Goal: Transaction & Acquisition: Purchase product/service

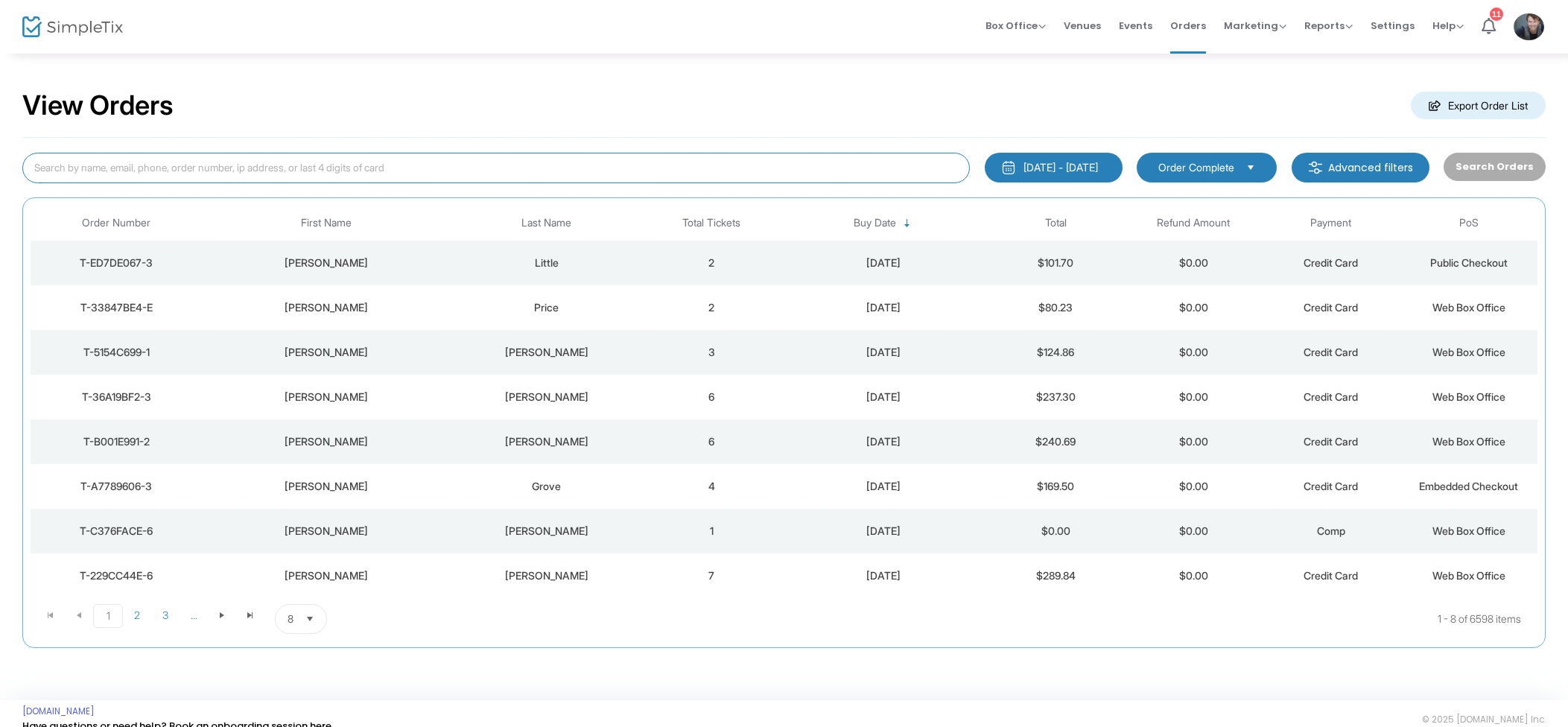
click at [353, 166] on input at bounding box center [496, 168] width 948 height 31
click at [1020, 18] on span "Box Office Sell Tickets Bookings Sell Season Pass" at bounding box center [1015, 26] width 60 height 38
drag, startPoint x: 1019, startPoint y: 23, endPoint x: 1038, endPoint y: 31, distance: 20.6
click at [1019, 22] on span "Box Office" at bounding box center [1015, 26] width 60 height 14
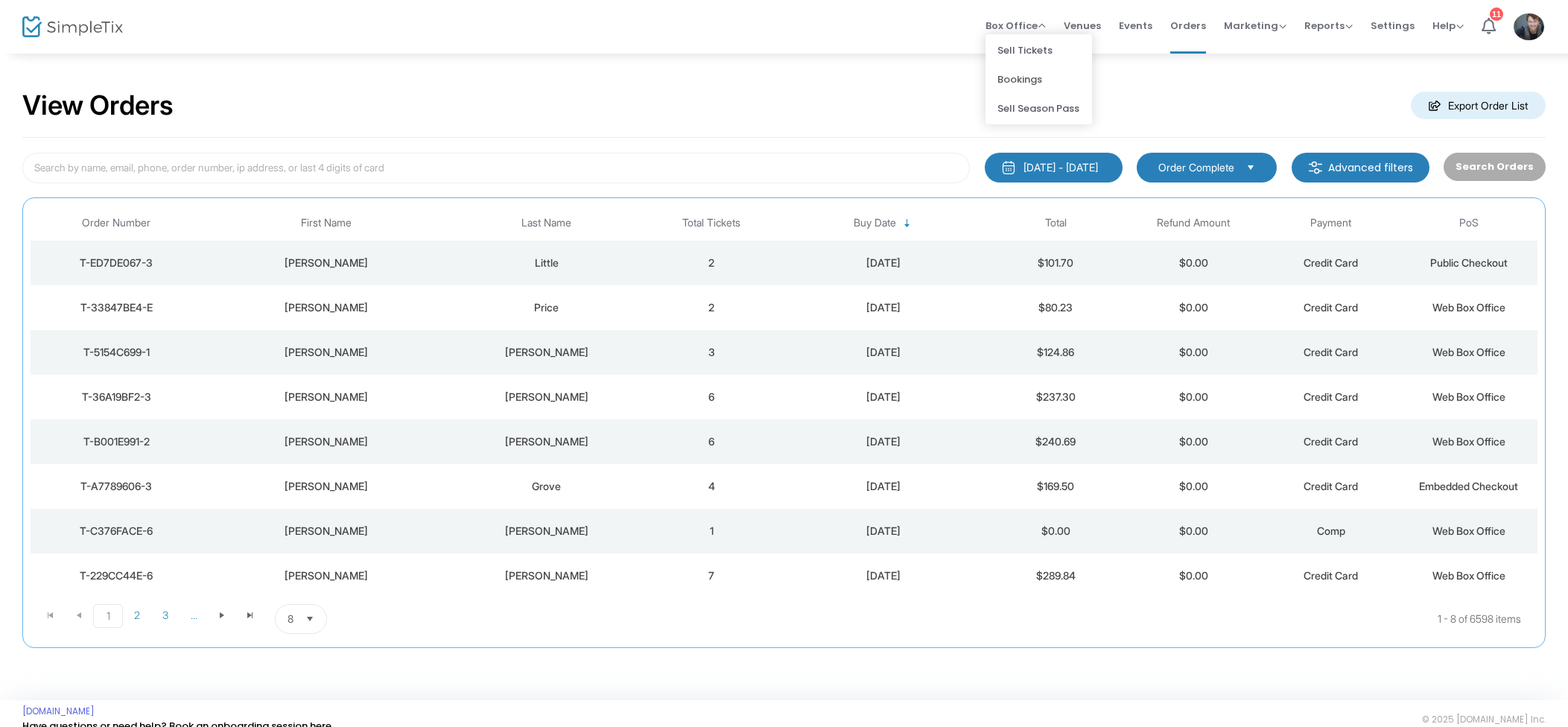
click at [1048, 41] on li "Sell Tickets" at bounding box center [1039, 50] width 107 height 29
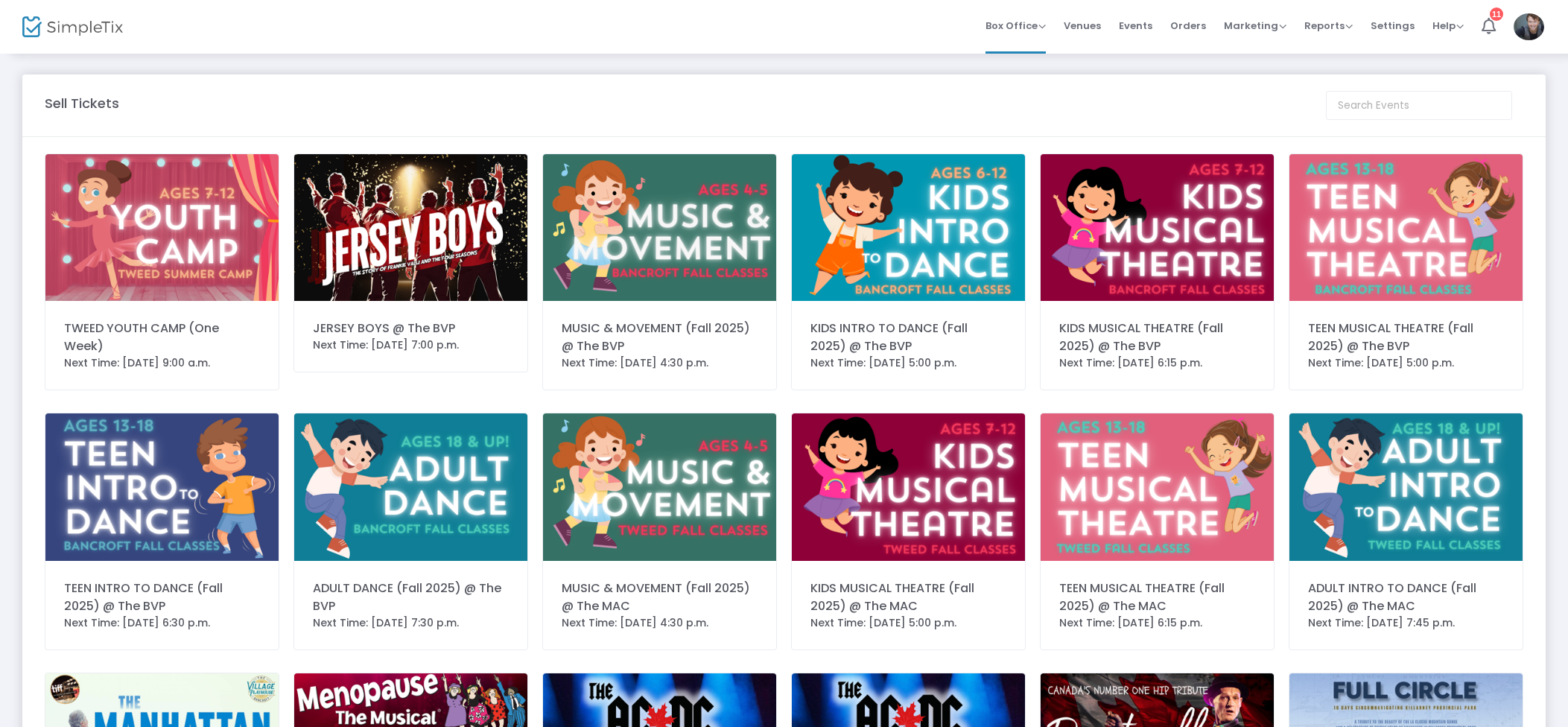
click at [381, 217] on img at bounding box center [411, 227] width 233 height 147
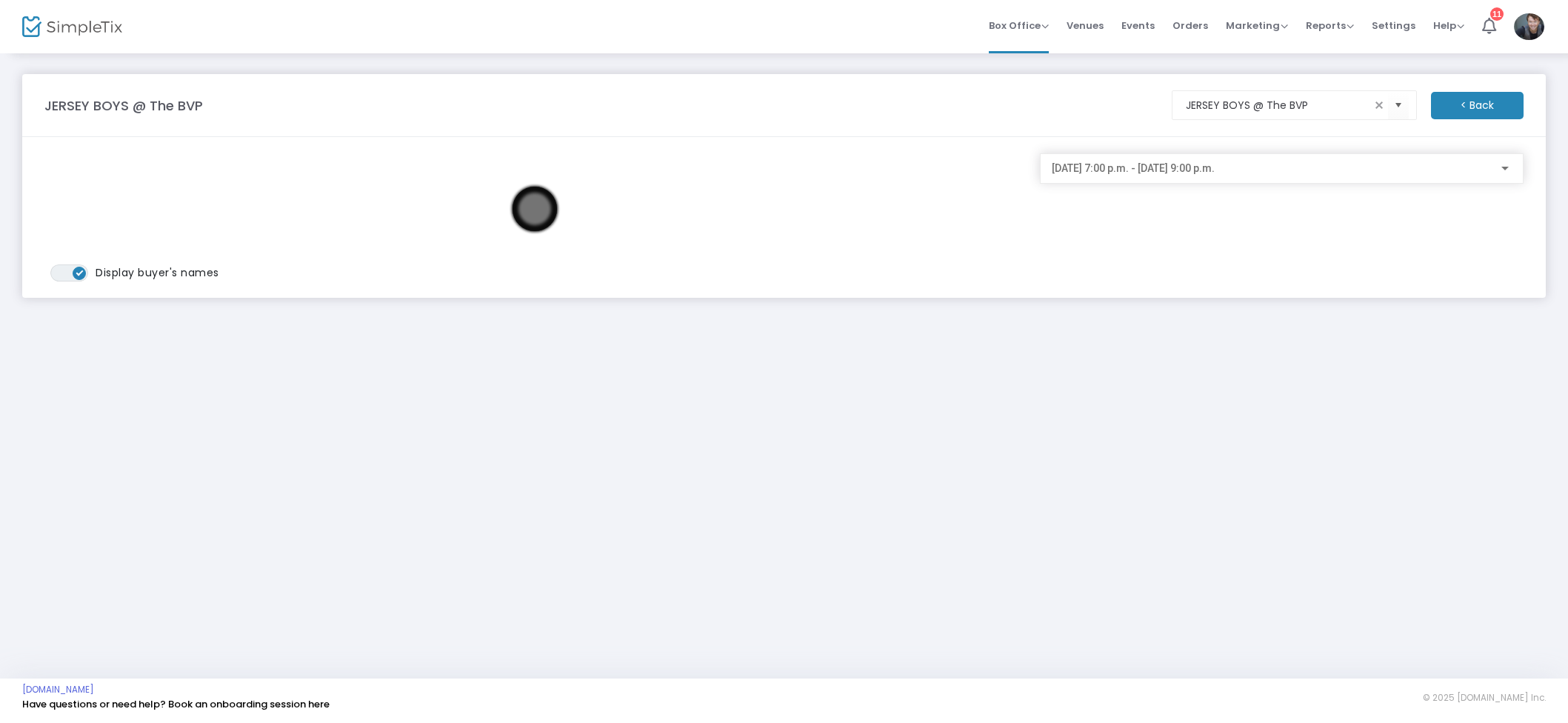
click at [1215, 174] on span "2025-08-14 @ 7:00 p.m. - 2025-08-14 @ 9:00 p.m." at bounding box center [1133, 168] width 163 height 12
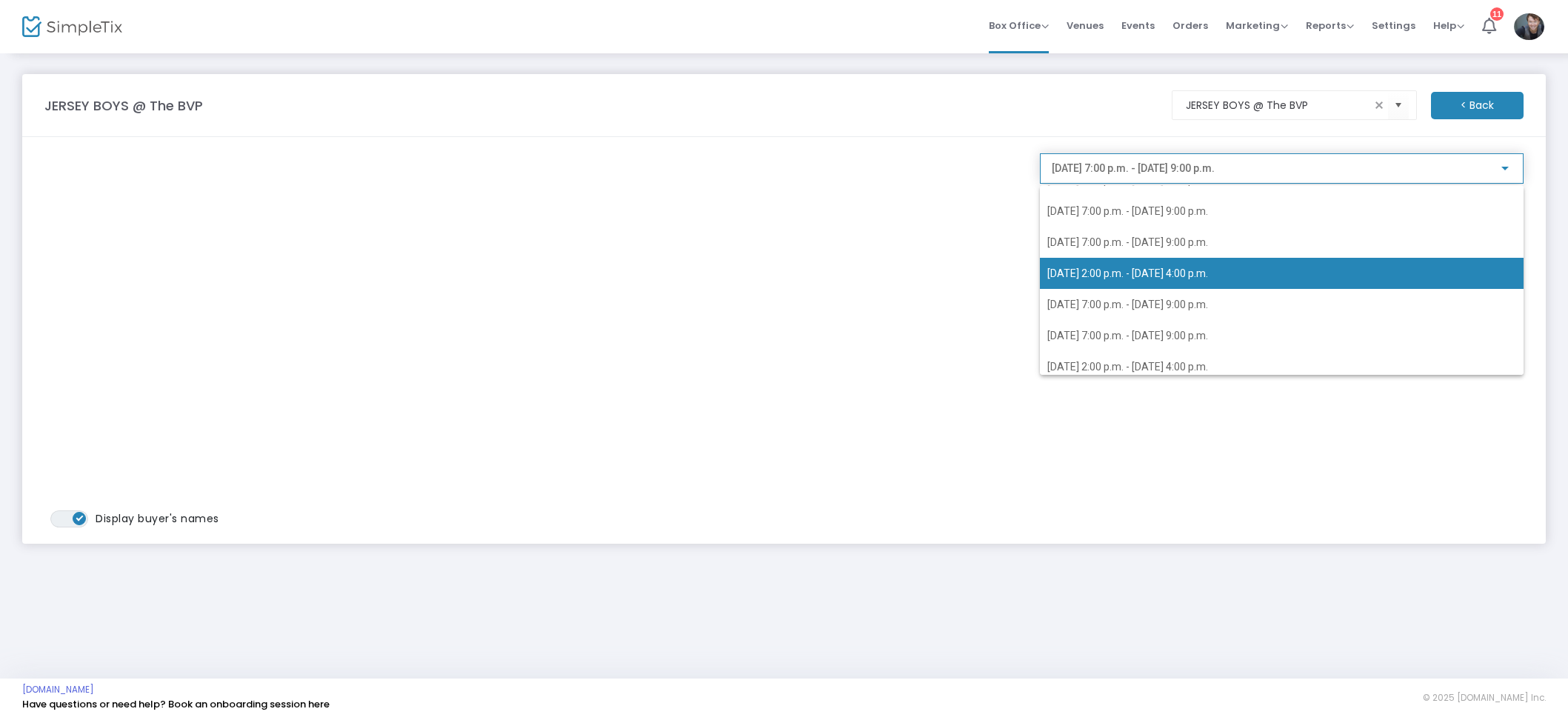
scroll to position [401, 0]
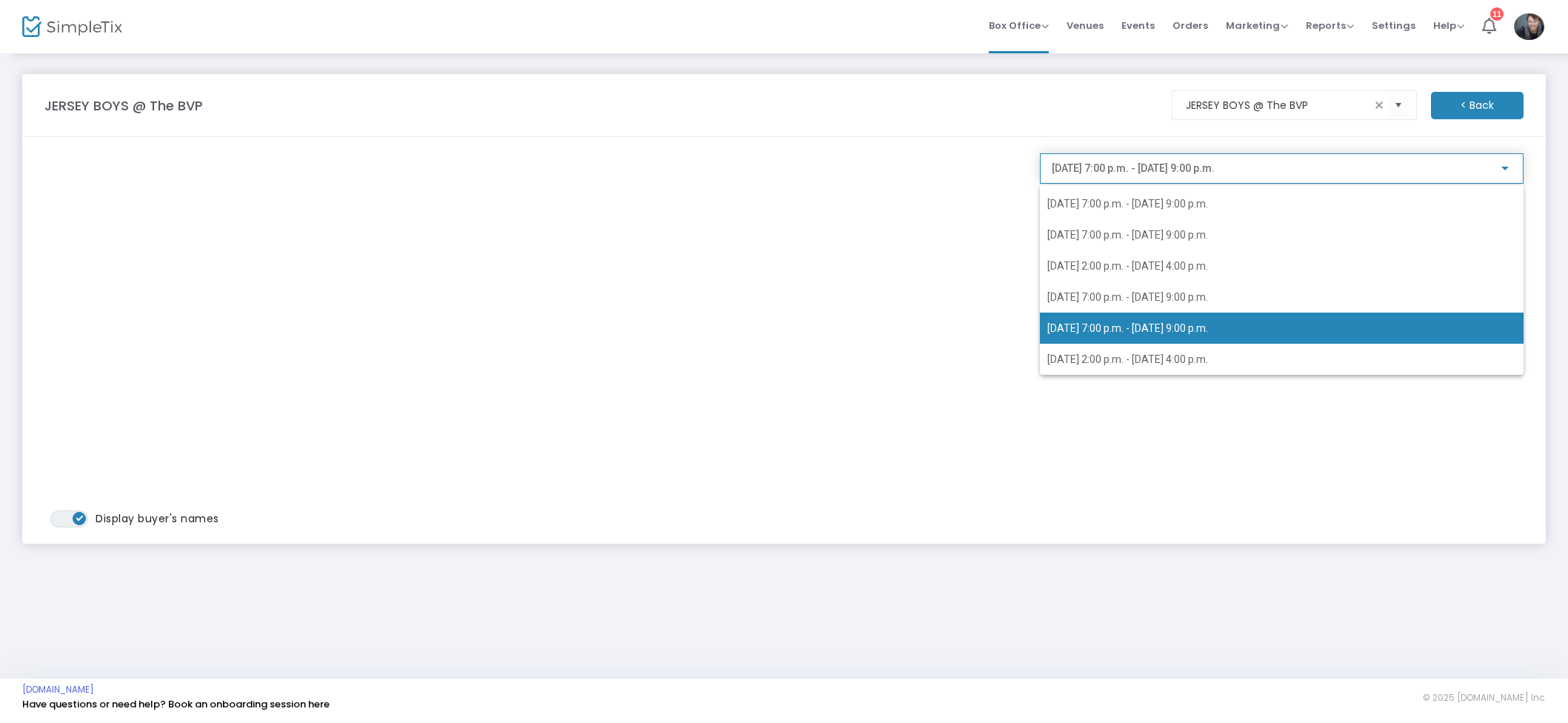
click at [1179, 324] on span "2025-08-30 @ 7:00 p.m. - 2025-08-30 @ 9:00 p.m." at bounding box center [1128, 329] width 161 height 12
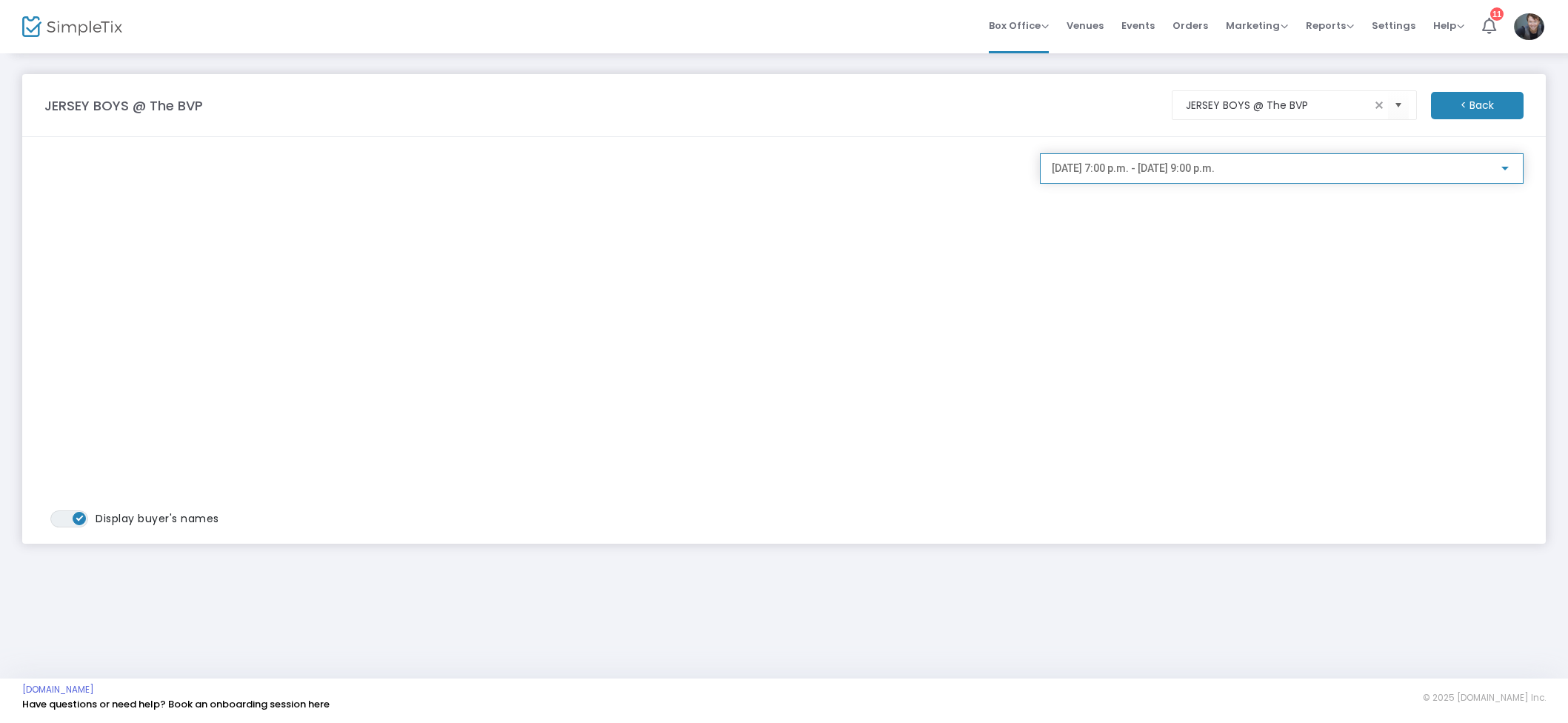
click at [1215, 171] on span "2025-08-30 @ 7:00 p.m. - 2025-08-30 @ 9:00 p.m." at bounding box center [1133, 168] width 163 height 12
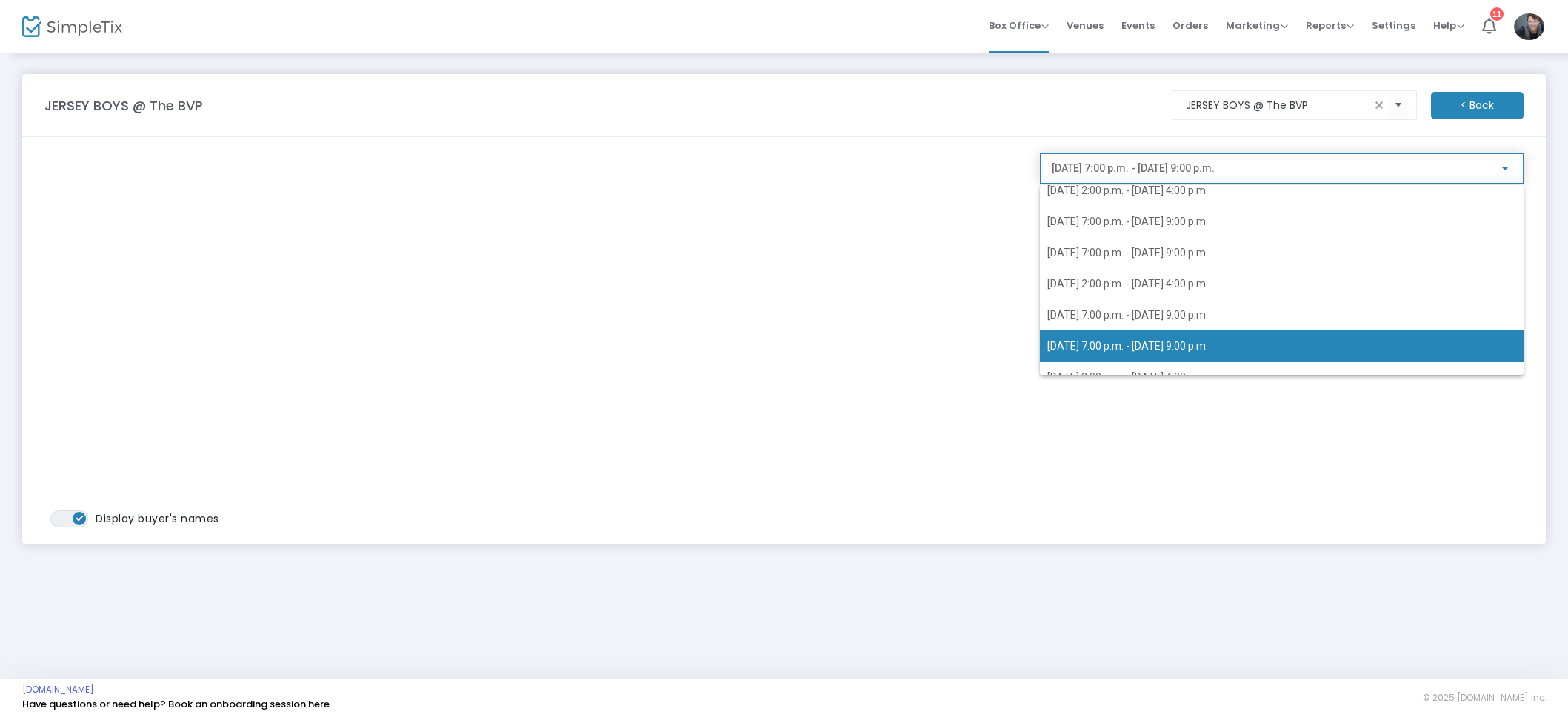
scroll to position [388, 0]
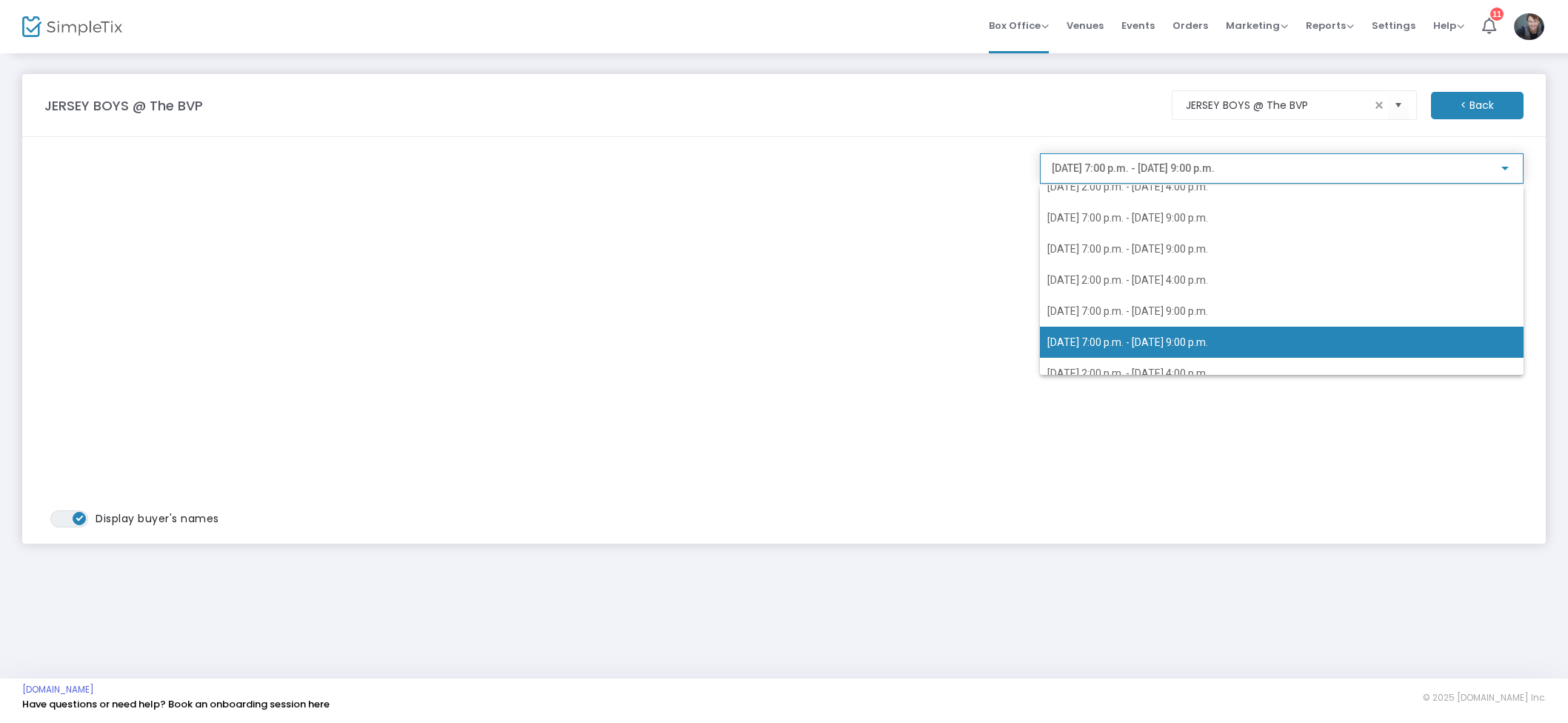
click at [1168, 345] on span "2025-08-30 @ 7:00 p.m. - 2025-08-30 @ 9:00 p.m." at bounding box center [1128, 342] width 161 height 12
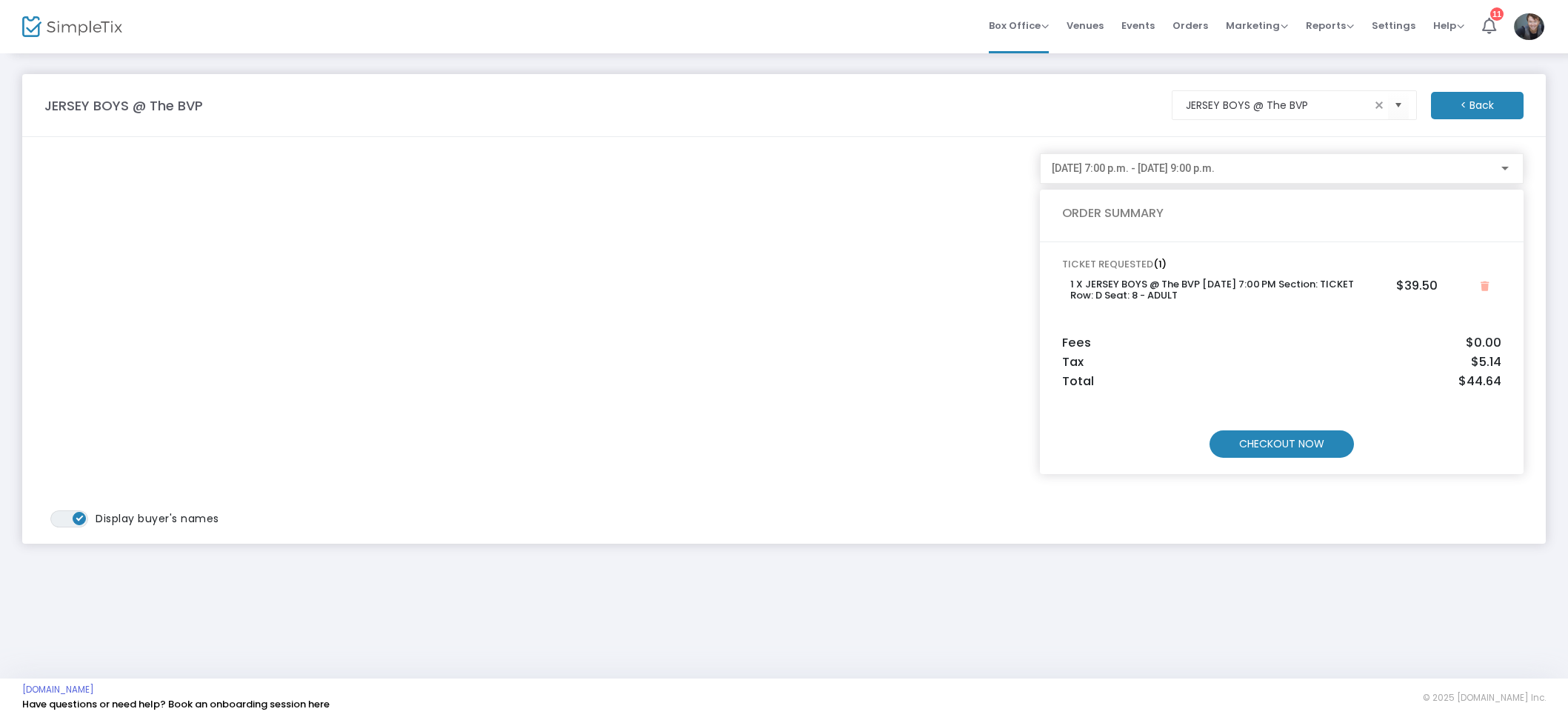
click at [1337, 448] on m-button "CHECKOUT NOW" at bounding box center [1281, 444] width 144 height 28
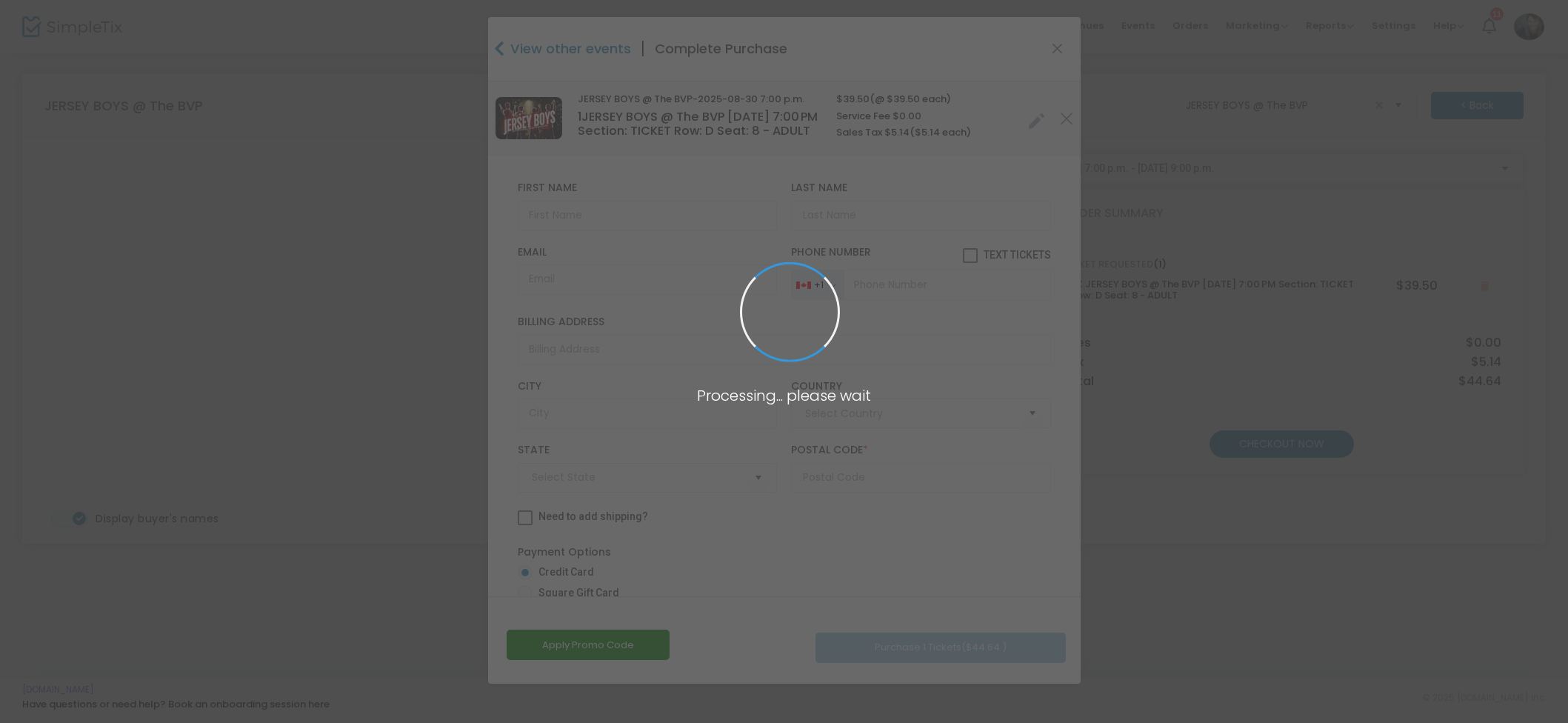
type input "Canada"
type input "Ontario"
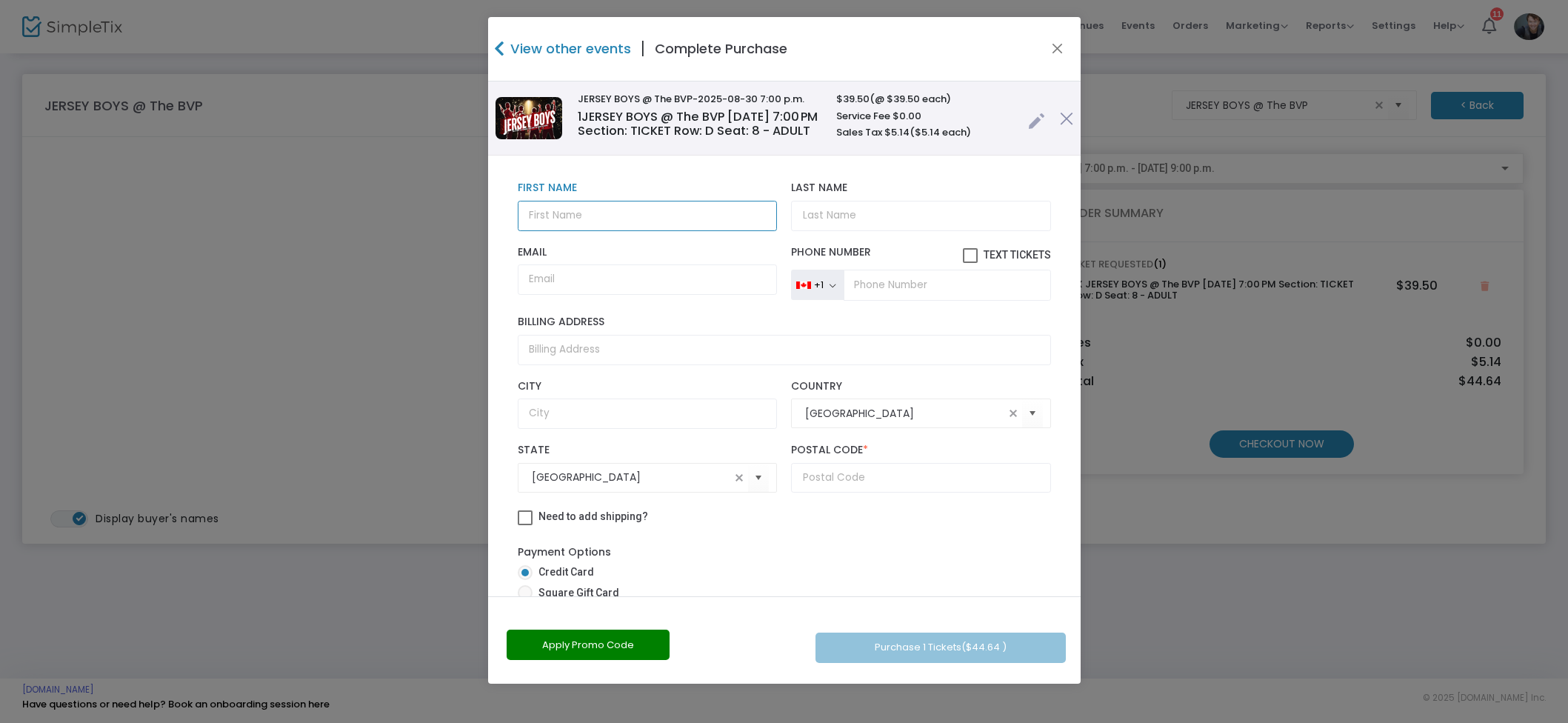
click at [689, 231] on input "text" at bounding box center [647, 216] width 259 height 31
type input "Annika"
type input "[PERSON_NAME]"
click at [612, 295] on input "Email" at bounding box center [647, 279] width 259 height 31
type input "wgouett40@gmail.com"
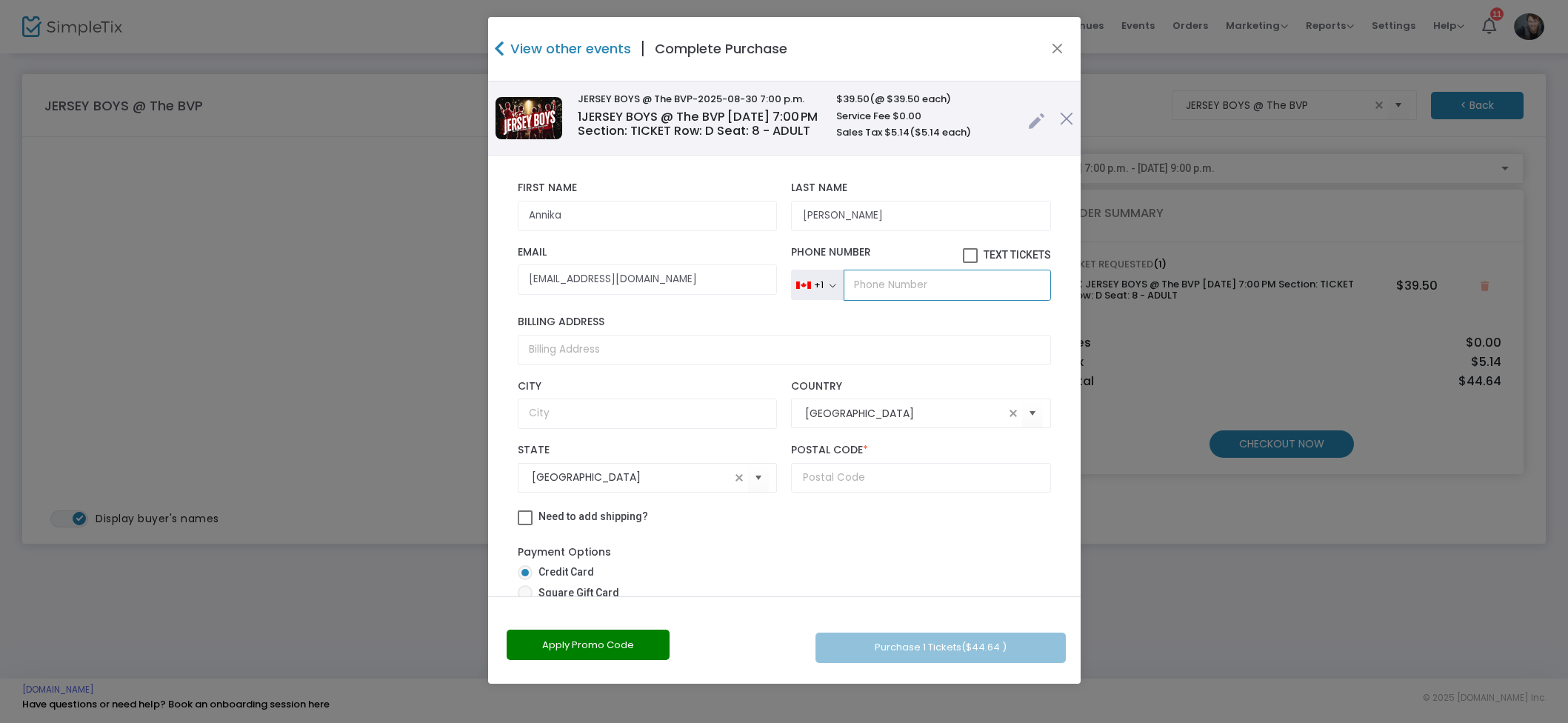
scroll to position [0, 0]
click at [916, 482] on input "text" at bounding box center [921, 478] width 259 height 31
click at [892, 493] on input "text" at bounding box center [921, 478] width 259 height 31
click at [885, 493] on input "text" at bounding box center [921, 478] width 259 height 31
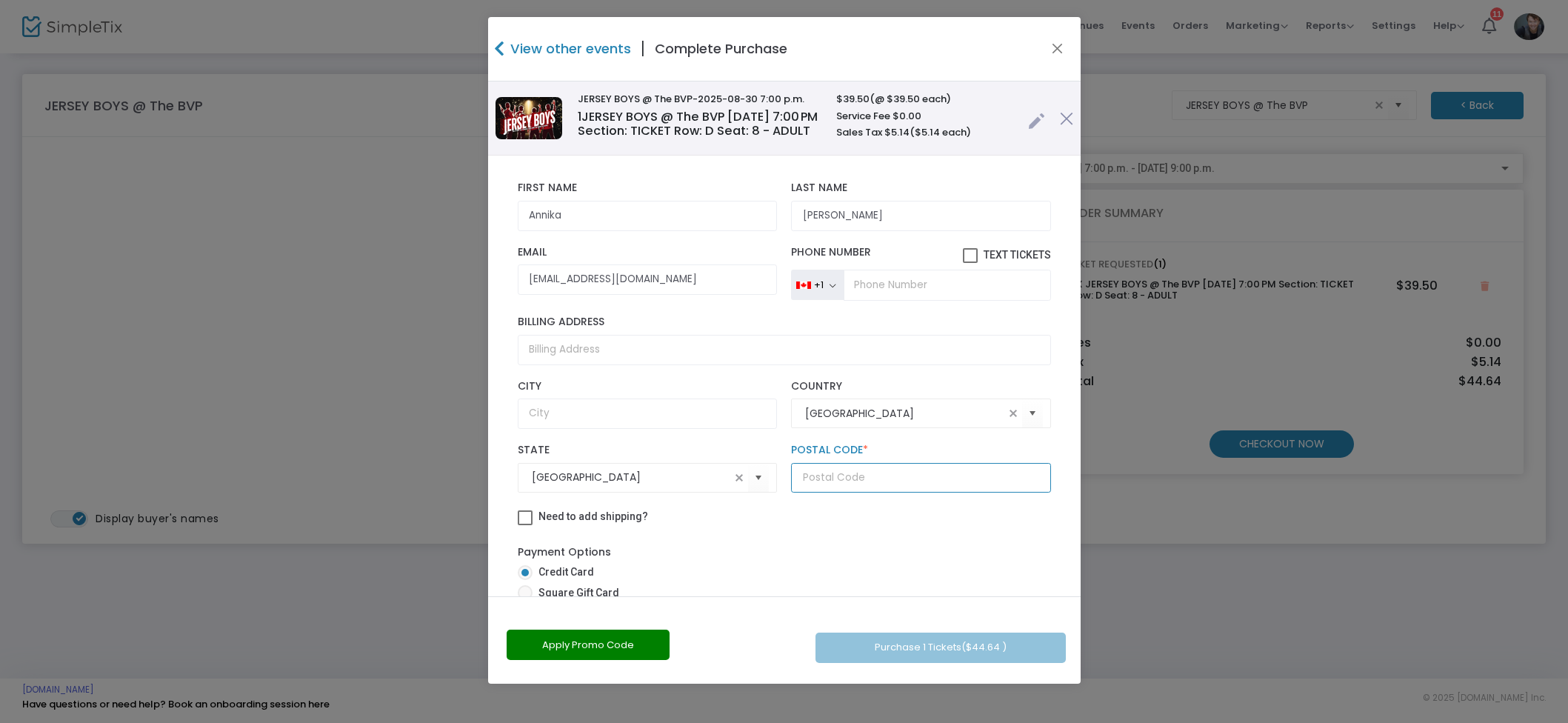
click at [892, 493] on input "text" at bounding box center [921, 478] width 259 height 31
type input "M"
click at [892, 493] on input "text" at bounding box center [921, 478] width 259 height 31
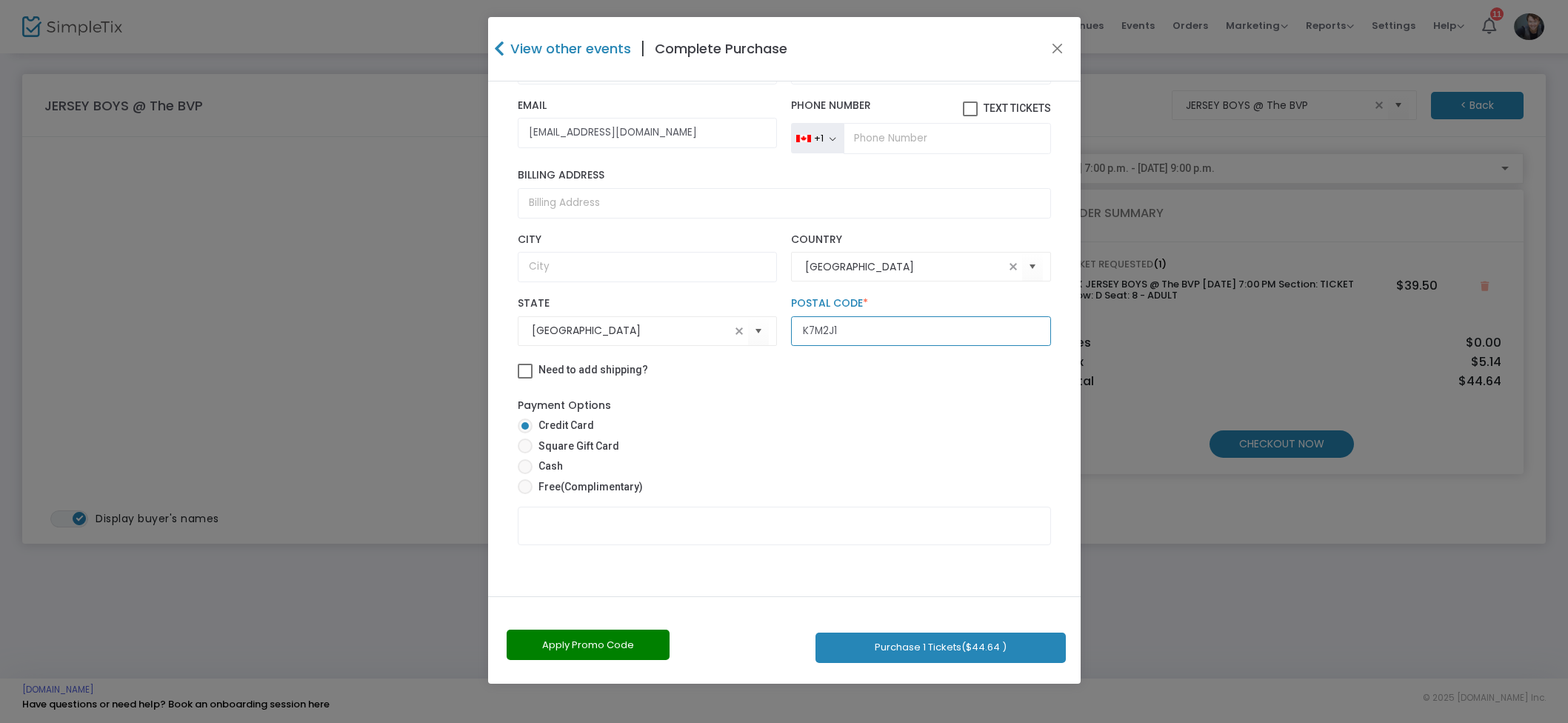
type input "K7M2J1"
click at [619, 495] on mat-radio-button "Free (Complimentary)" at bounding box center [784, 489] width 534 height 21
click at [623, 490] on span "(Complimentary)" at bounding box center [602, 486] width 82 height 12
click at [525, 494] on input "Free (Complimentary)" at bounding box center [525, 494] width 1 height 1
radio input "true"
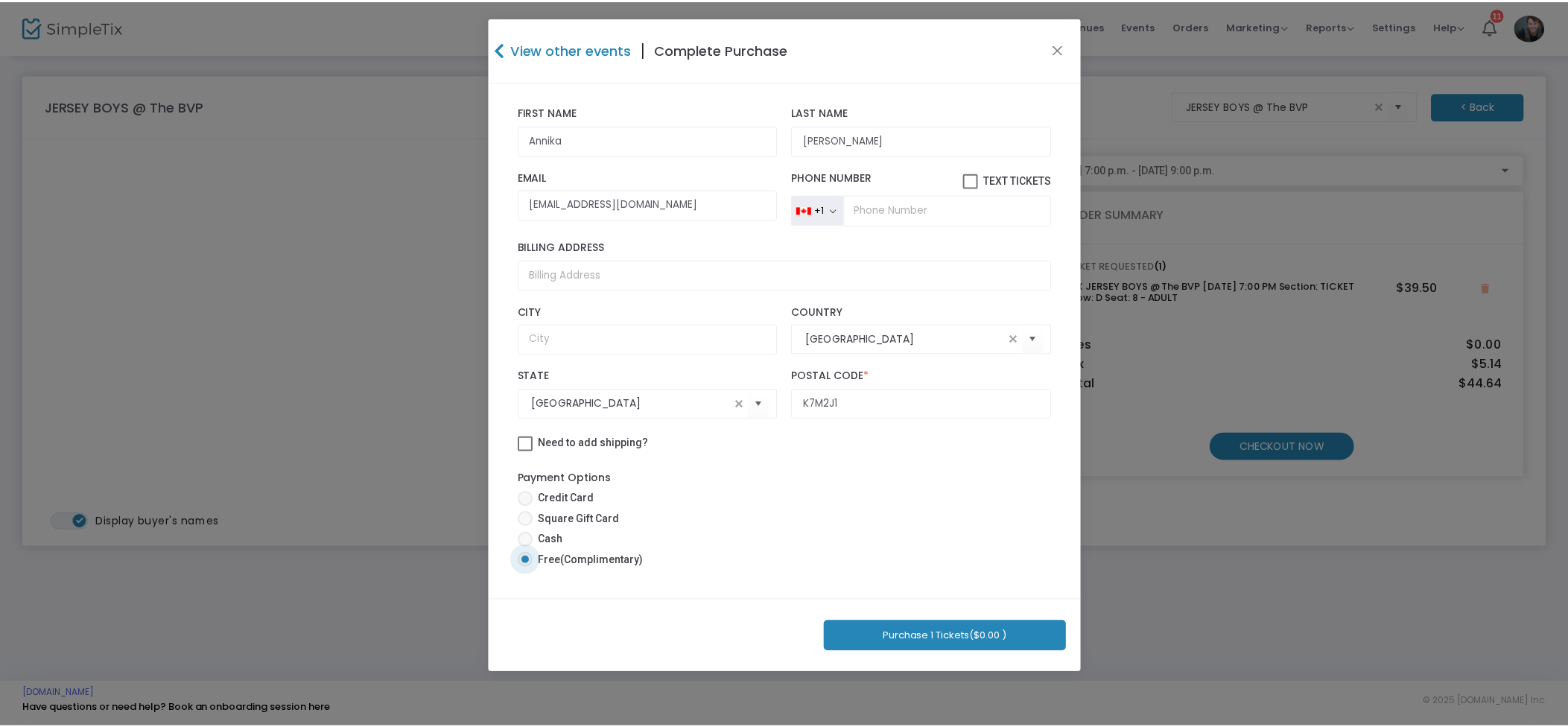
scroll to position [91, 0]
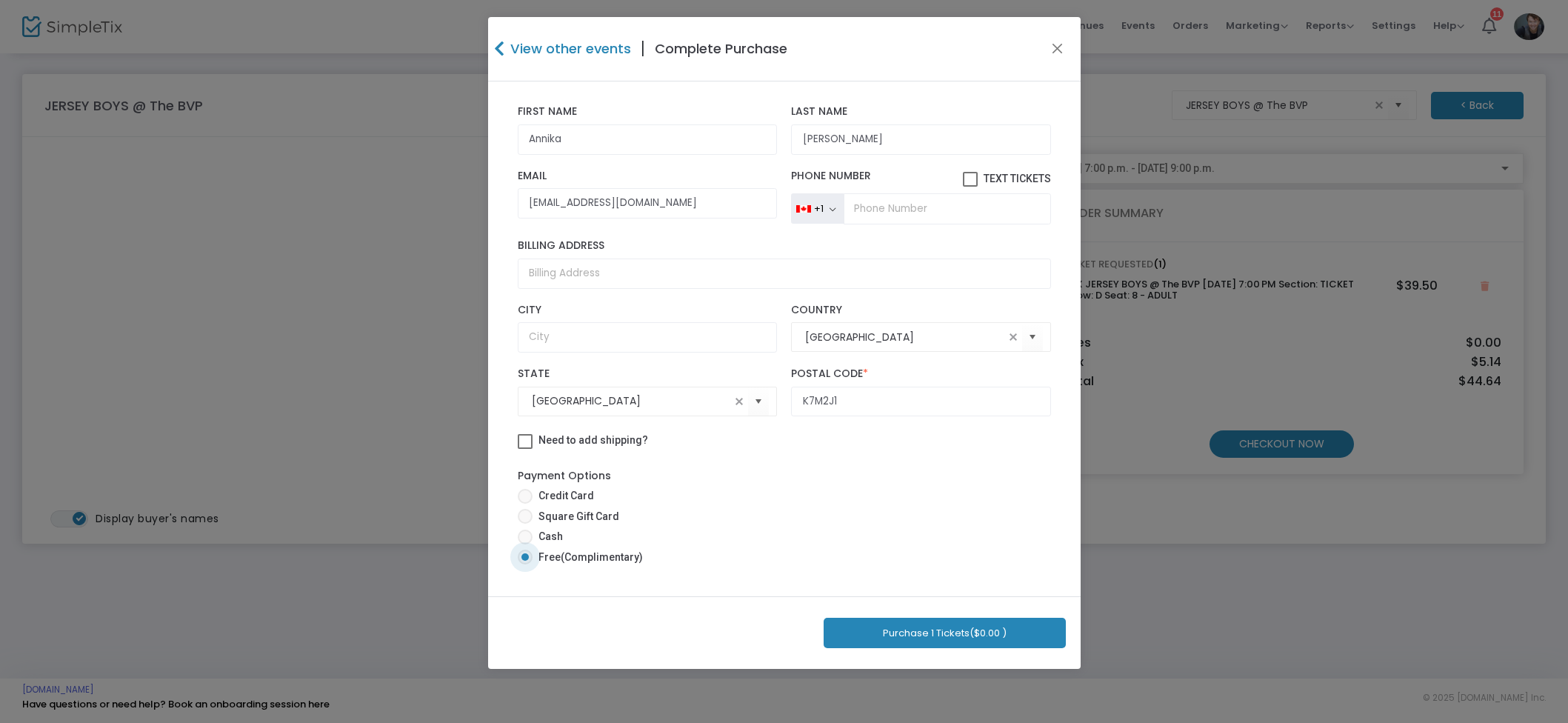
click at [946, 625] on button "Purchase 1 Tickets ($0.00 )" at bounding box center [945, 632] width 242 height 31
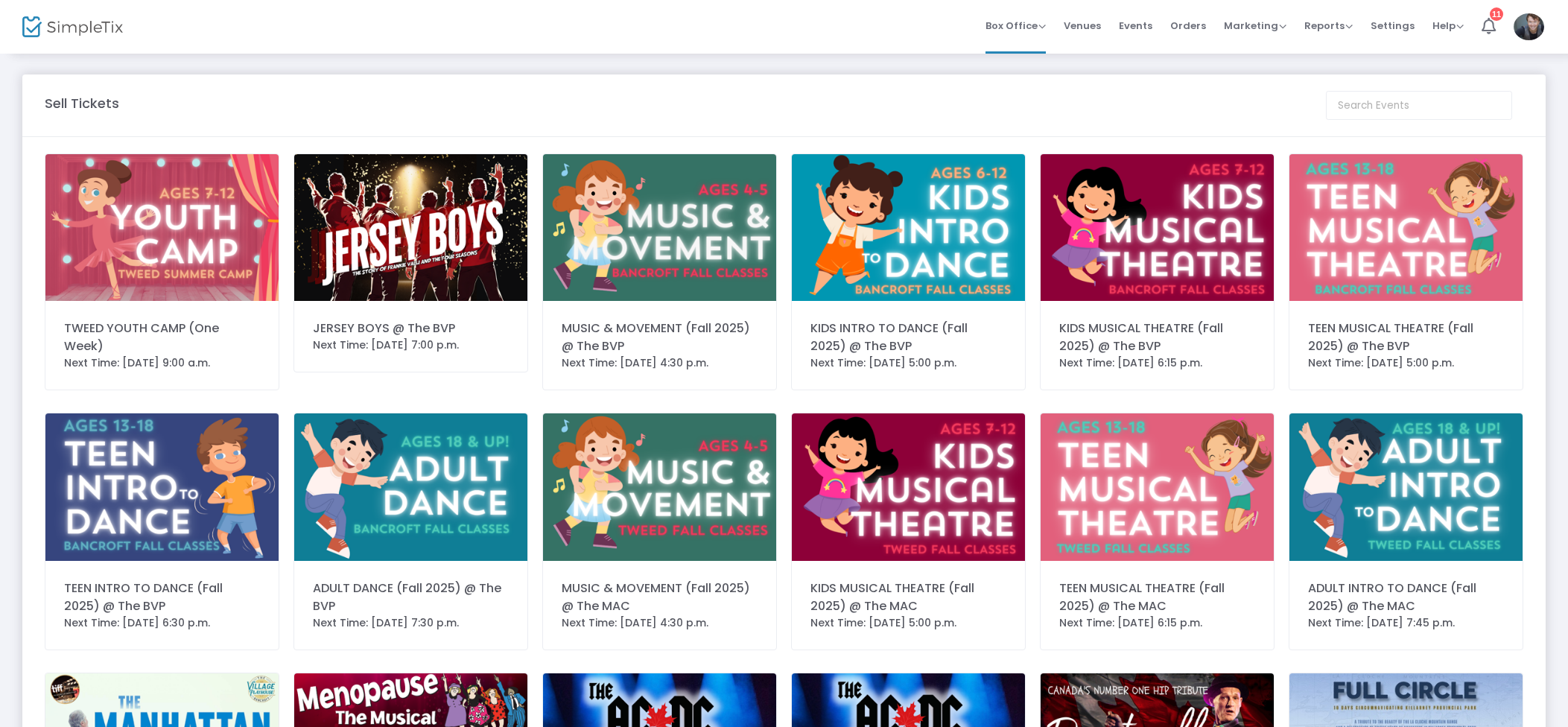
scroll to position [0, 0]
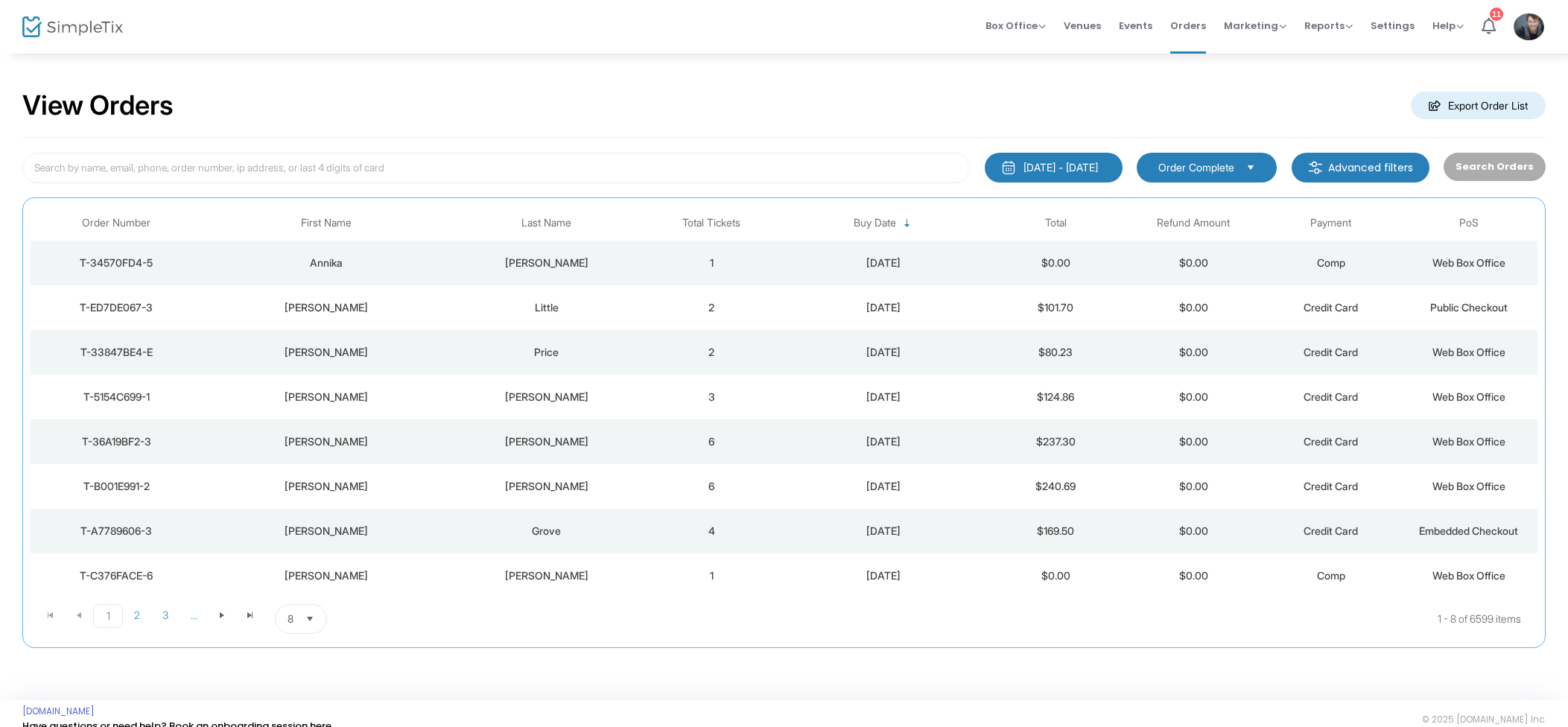
click at [746, 312] on td "2" at bounding box center [711, 307] width 138 height 44
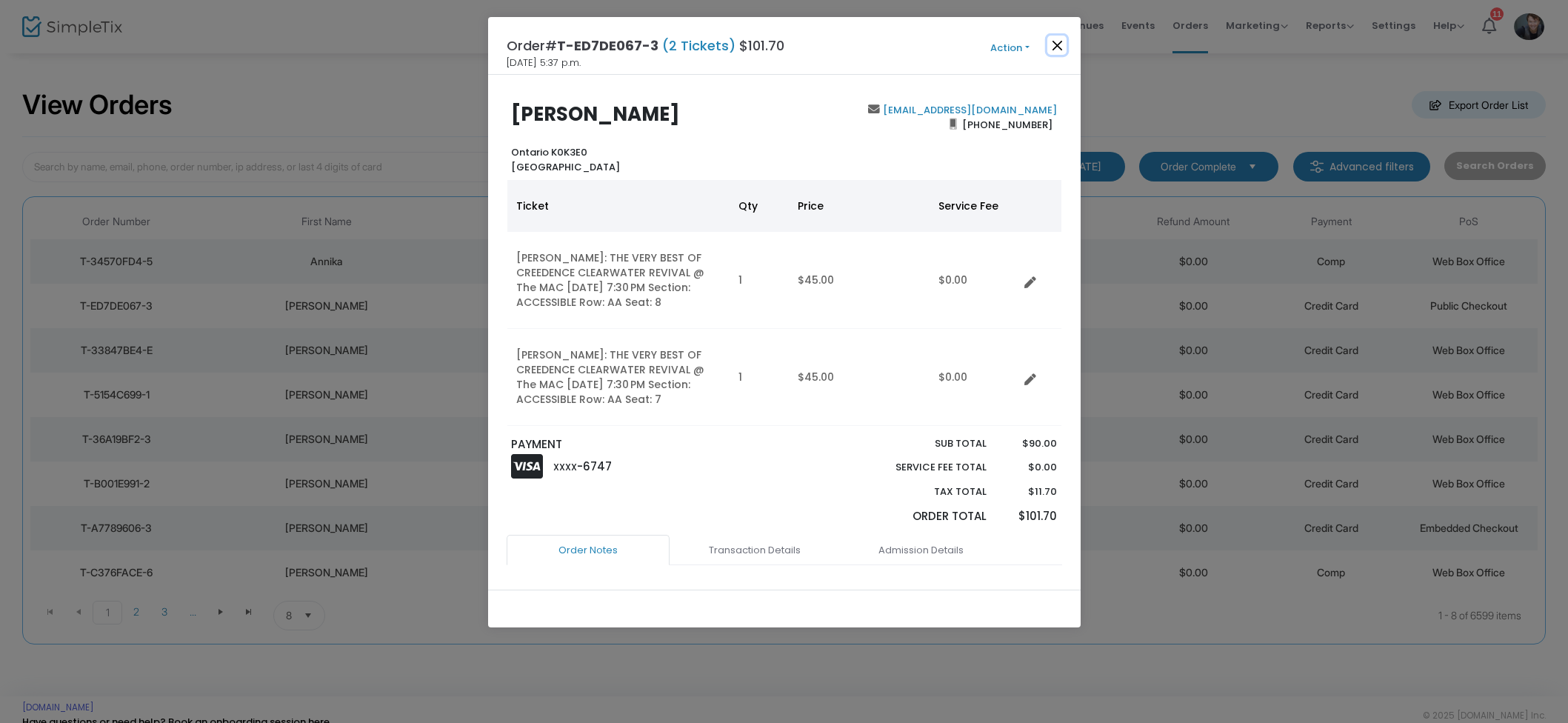
click at [1058, 51] on button "Close" at bounding box center [1058, 46] width 19 height 19
